Goal: Task Accomplishment & Management: Use online tool/utility

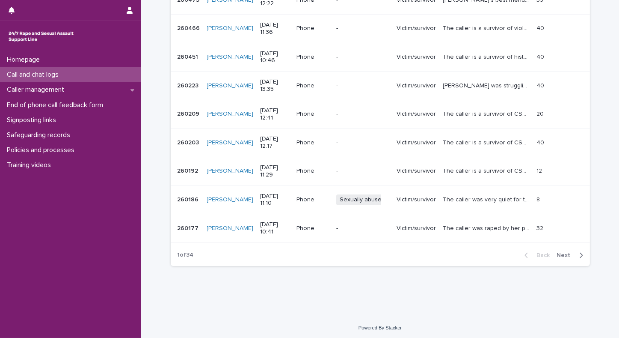
scroll to position [212, 0]
click at [562, 254] on span "Next" at bounding box center [566, 254] width 19 height 6
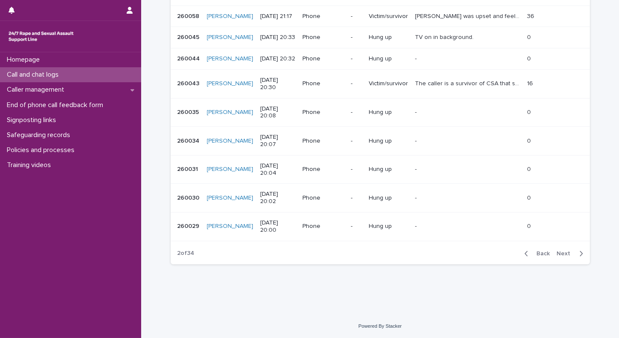
scroll to position [134, 0]
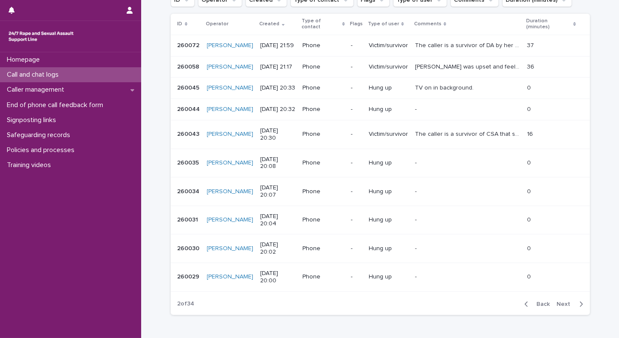
click at [564, 301] on span "Next" at bounding box center [566, 304] width 19 height 6
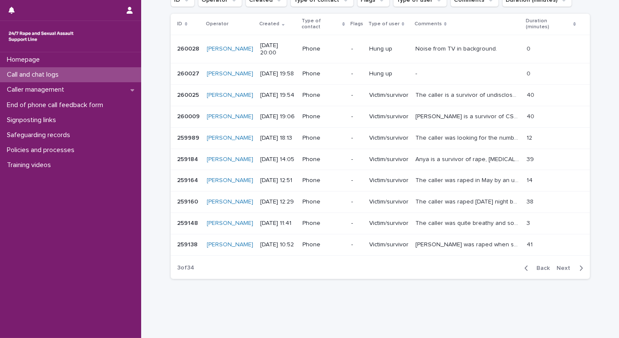
click at [86, 292] on div "Homepage Call and chat logs Caller management End of phone call feedback form S…" at bounding box center [70, 195] width 141 height 286
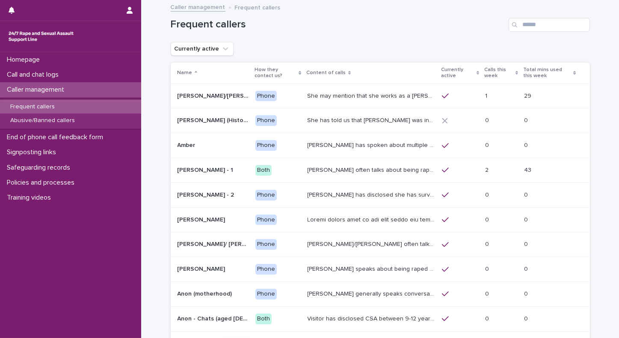
click at [40, 109] on p "Frequent callers" at bounding box center [32, 106] width 58 height 7
click at [34, 122] on p "Abusive/Banned callers" at bounding box center [42, 120] width 78 height 7
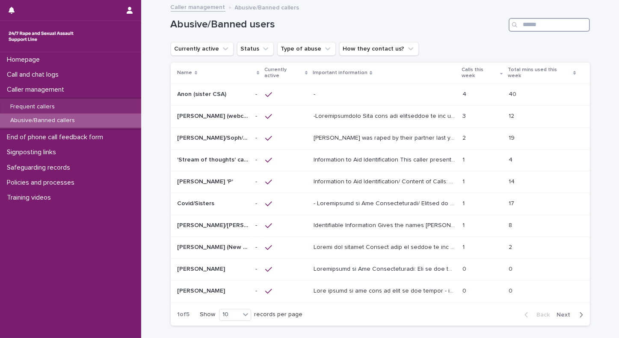
click at [538, 24] on input "Search" at bounding box center [549, 25] width 81 height 14
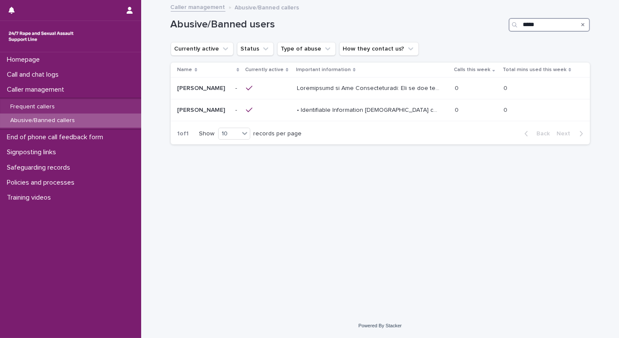
type input "*****"
